Goal: Information Seeking & Learning: Learn about a topic

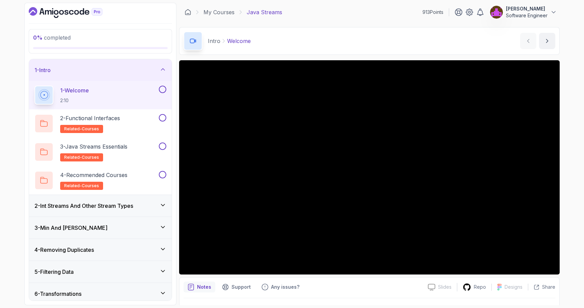
click at [109, 206] on h3 "2 - Int Streams And Other Stream Types" at bounding box center [83, 205] width 99 height 8
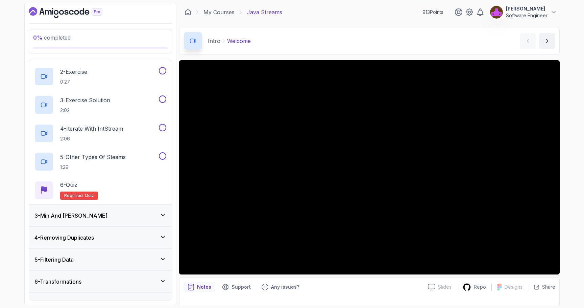
click at [101, 227] on div "4 - Removing Duplicates" at bounding box center [100, 237] width 143 height 22
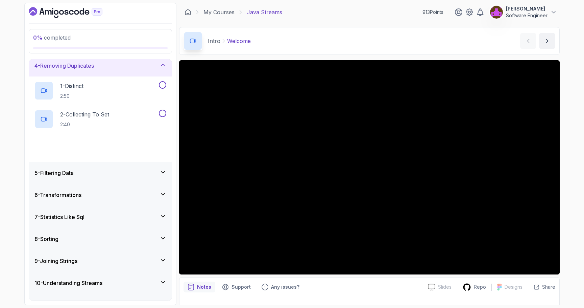
scroll to position [84, 0]
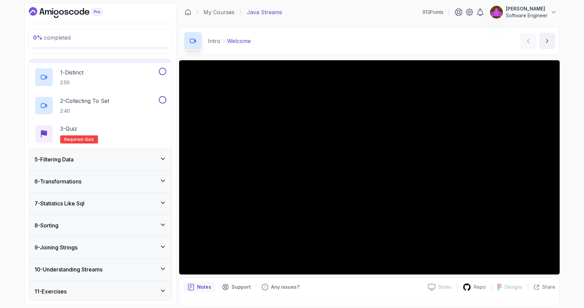
click at [97, 164] on div "5 - Filtering Data" at bounding box center [100, 159] width 143 height 22
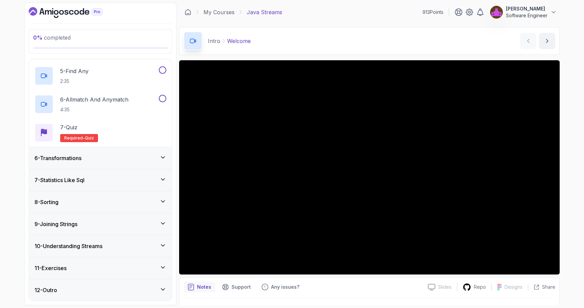
click at [96, 162] on div "6 - Transformations" at bounding box center [100, 158] width 143 height 22
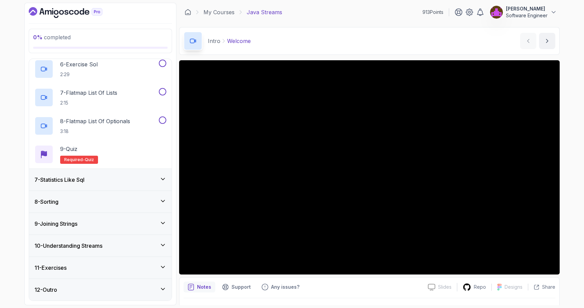
click at [89, 192] on div "8 - Sorting" at bounding box center [100, 202] width 143 height 22
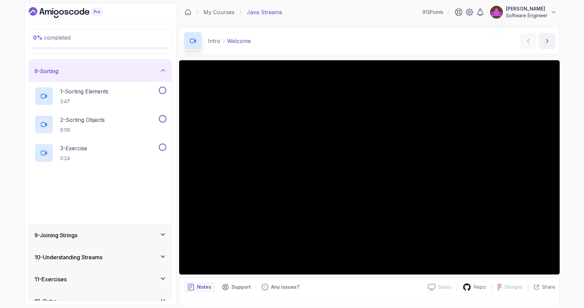
scroll to position [164, 0]
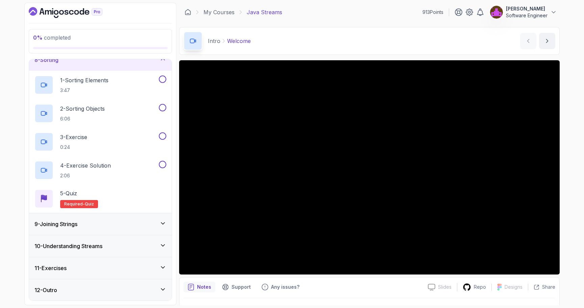
click at [85, 225] on div "9 - Joining Strings" at bounding box center [100, 224] width 132 height 8
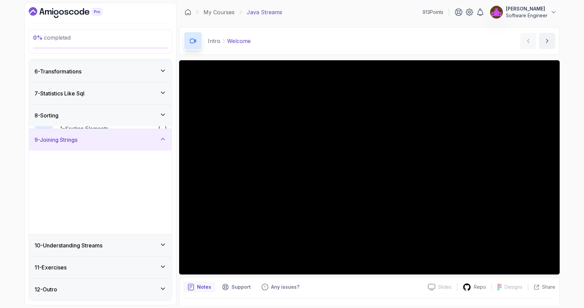
scroll to position [107, 0]
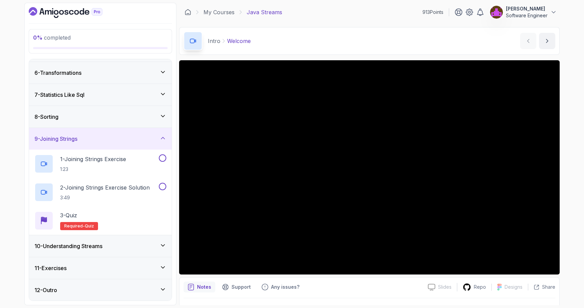
click at [88, 243] on h3 "10 - Understanding Streams" at bounding box center [68, 246] width 68 height 8
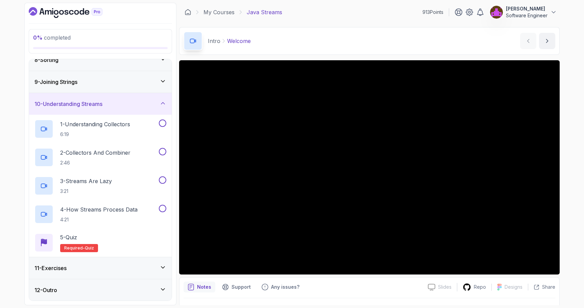
click at [87, 262] on div "11 - Exercises" at bounding box center [100, 268] width 143 height 22
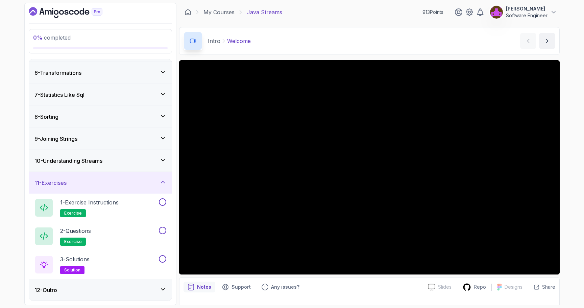
click at [90, 180] on div "11 - Exercises" at bounding box center [100, 182] width 132 height 8
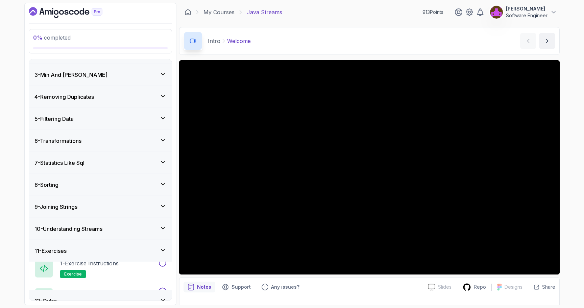
scroll to position [0, 0]
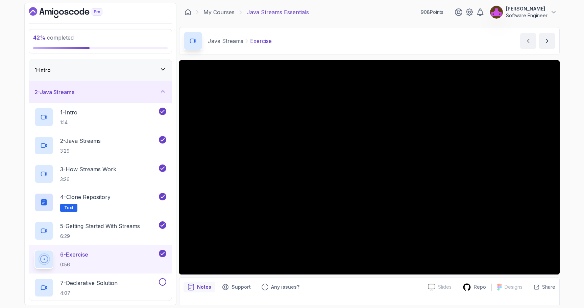
scroll to position [5, 0]
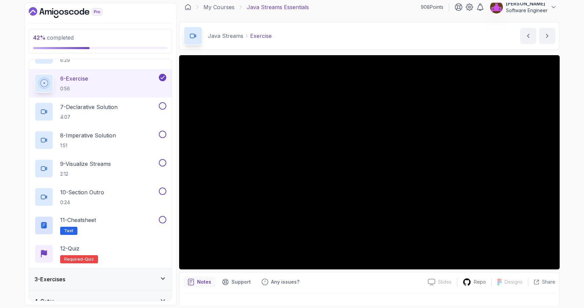
click at [131, 280] on div "3 - Exercises" at bounding box center [100, 279] width 132 height 8
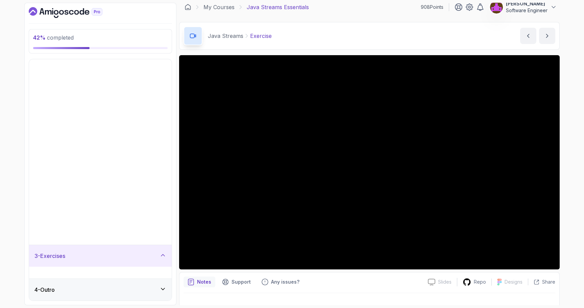
scroll to position [0, 0]
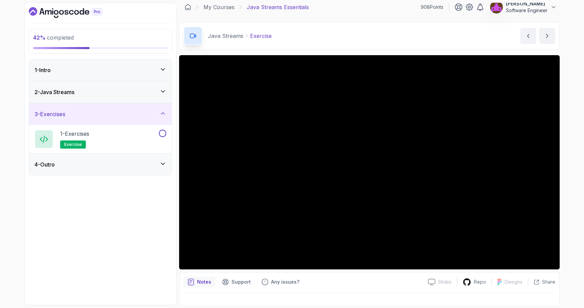
click at [120, 87] on div "2 - Java Streams" at bounding box center [100, 92] width 143 height 22
